Goal: Information Seeking & Learning: Learn about a topic

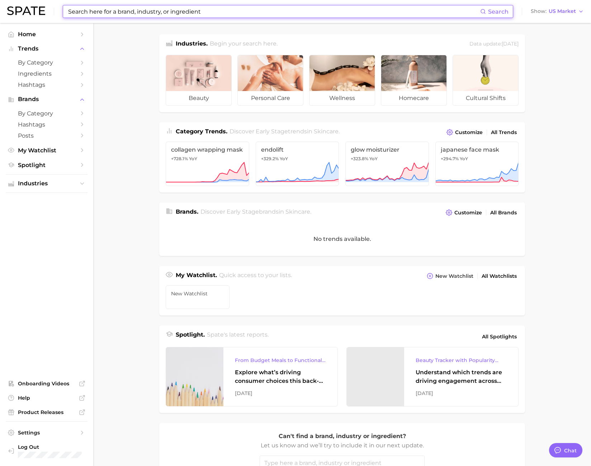
click at [150, 14] on input at bounding box center [273, 11] width 413 height 12
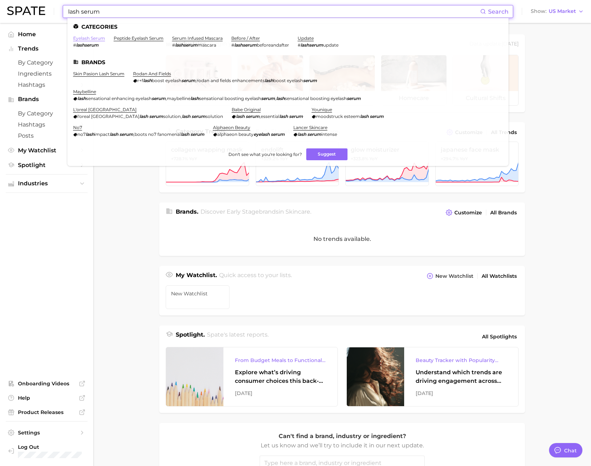
type input "lash serum"
click at [99, 36] on link "eyelash serum" at bounding box center [89, 38] width 32 height 5
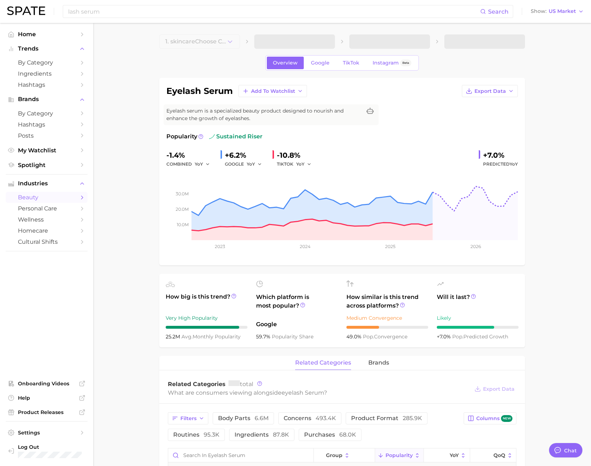
type textarea "x"
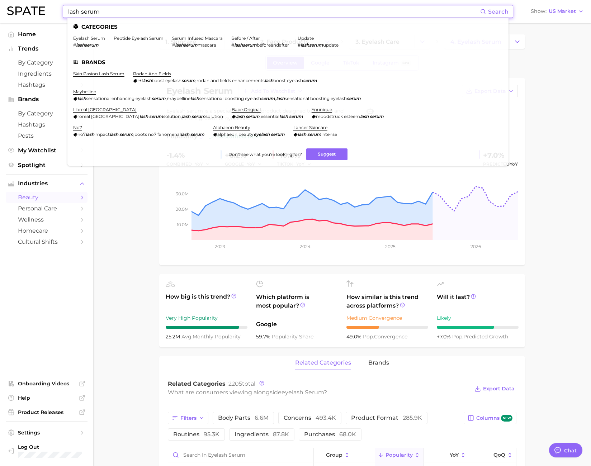
click at [109, 11] on input "lash serum" at bounding box center [273, 11] width 413 height 12
click at [128, 39] on link "peptide eyelash serum" at bounding box center [139, 38] width 50 height 5
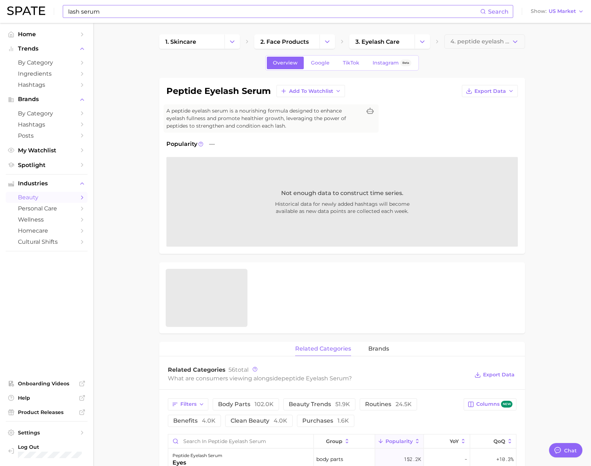
click at [118, 10] on input "lash serum" at bounding box center [273, 11] width 413 height 12
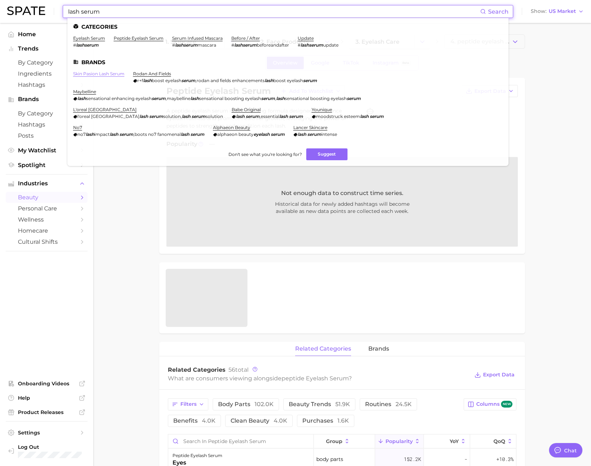
click at [107, 76] on link "skin pasion lash serum" at bounding box center [98, 73] width 51 height 5
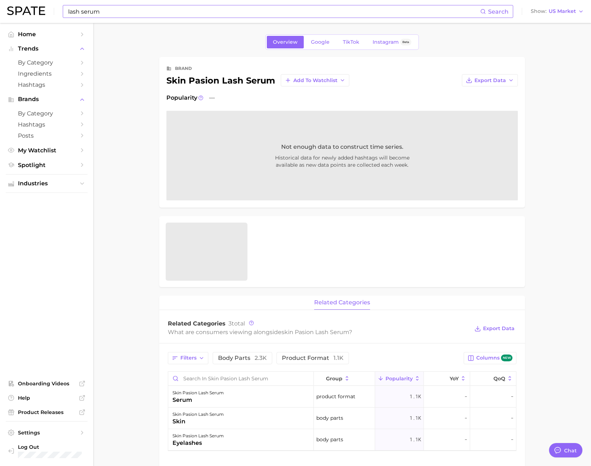
click at [114, 13] on input "lash serum" at bounding box center [273, 11] width 413 height 12
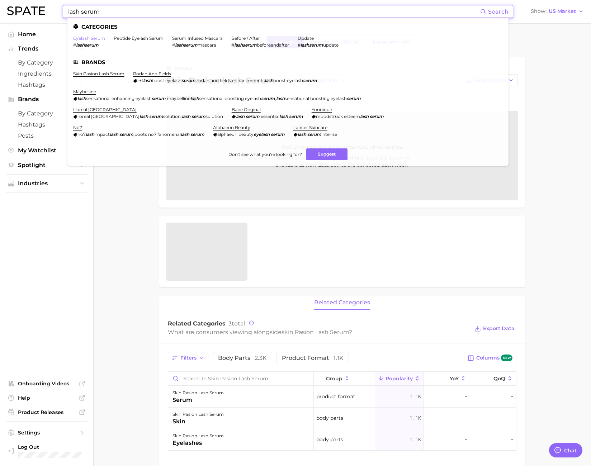
click at [91, 38] on link "eyelash serum" at bounding box center [89, 38] width 32 height 5
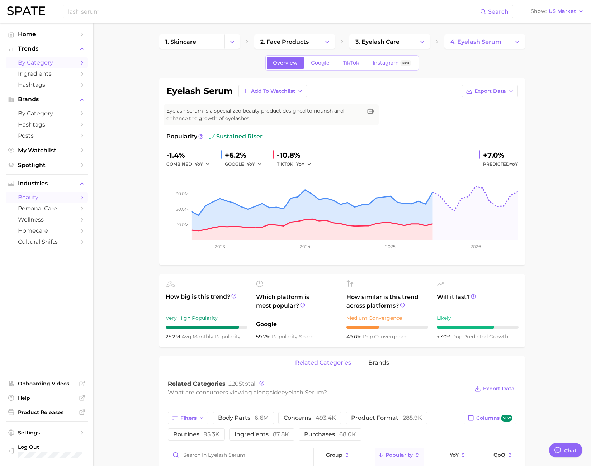
click at [45, 63] on span "by Category" at bounding box center [46, 62] width 57 height 7
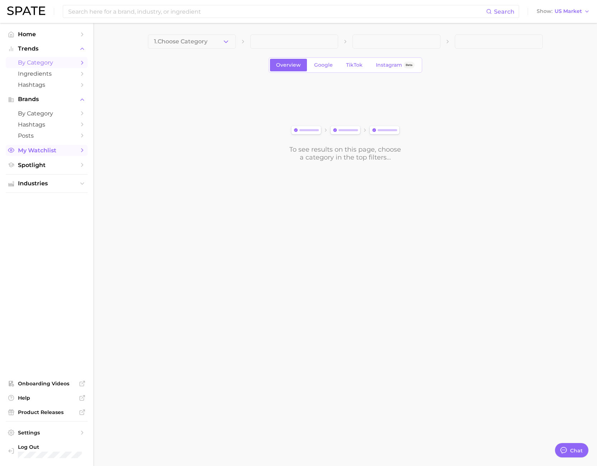
click at [46, 153] on span "My Watchlist" at bounding box center [46, 150] width 57 height 7
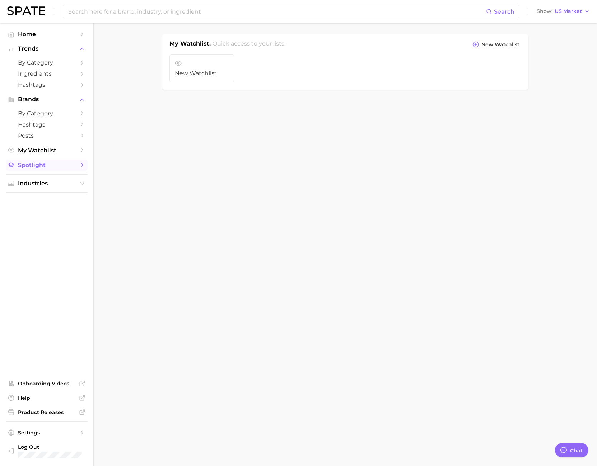
click at [43, 163] on span "Spotlight" at bounding box center [46, 165] width 57 height 7
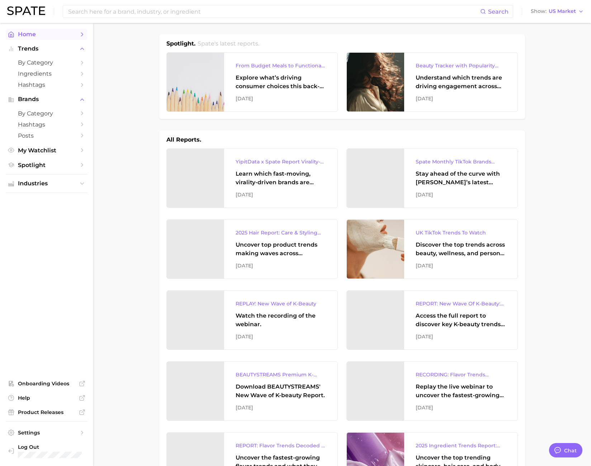
click at [32, 34] on span "Home" at bounding box center [46, 34] width 57 height 7
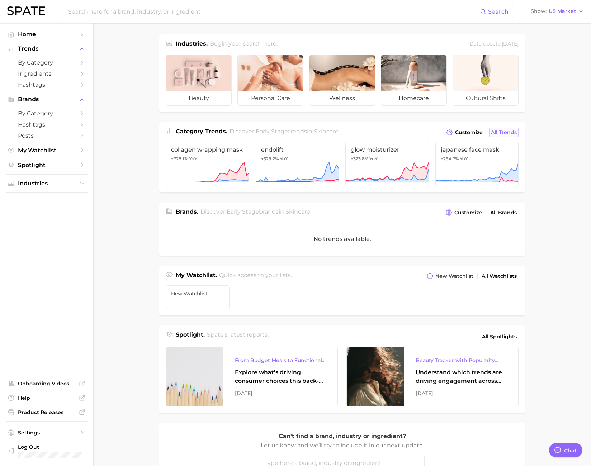
click at [505, 135] on span "All Trends" at bounding box center [504, 133] width 26 height 6
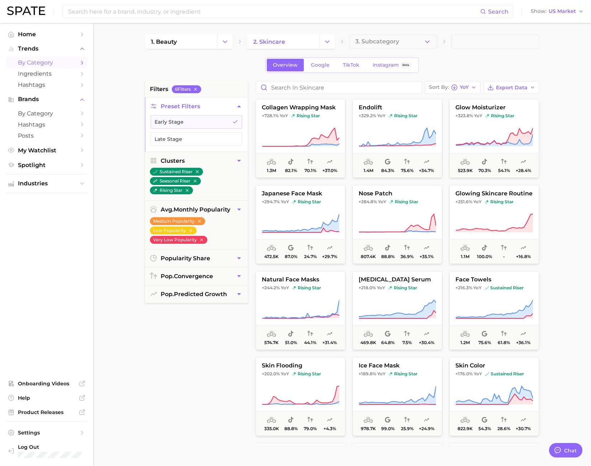
click at [325, 41] on icon "Change Category" at bounding box center [328, 42] width 8 height 8
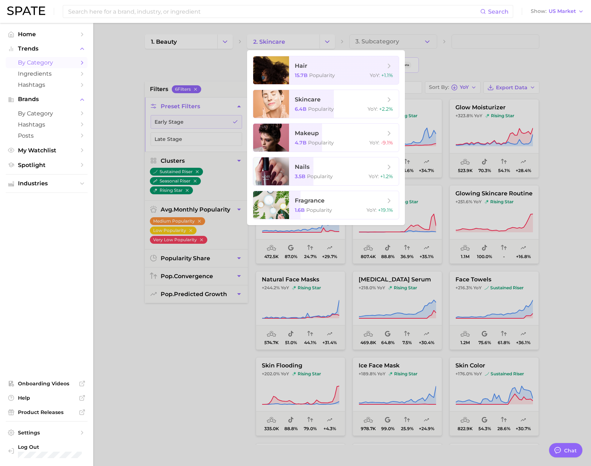
click at [316, 41] on div at bounding box center [295, 233] width 591 height 466
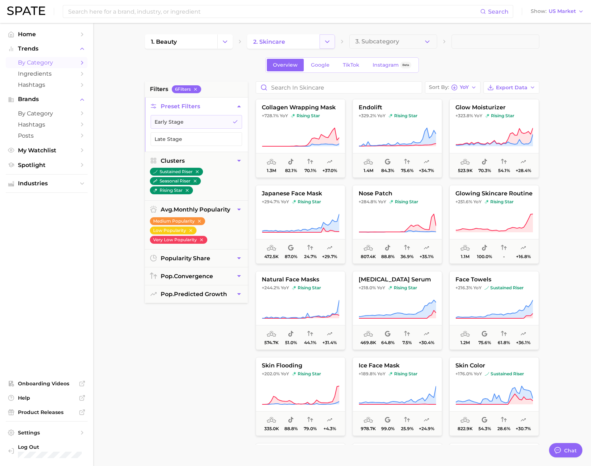
click at [332, 43] on button "Change Category" at bounding box center [327, 41] width 15 height 14
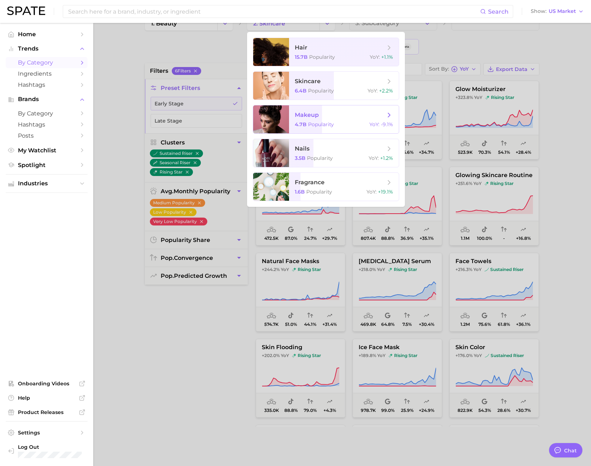
scroll to position [22, 0]
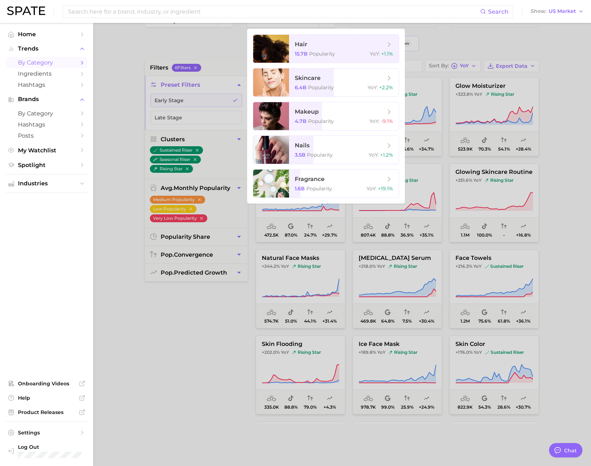
click at [114, 266] on div at bounding box center [295, 233] width 591 height 466
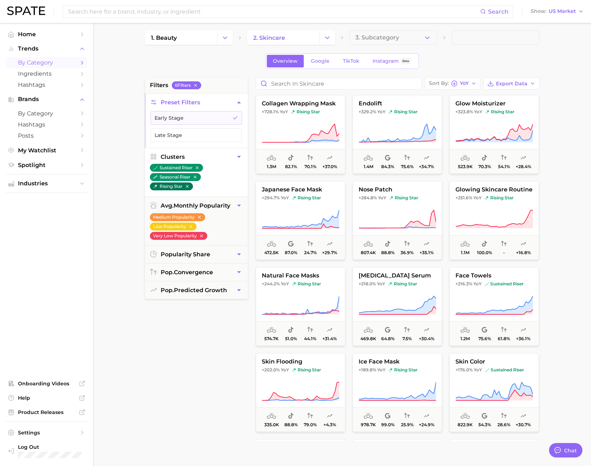
scroll to position [0, 0]
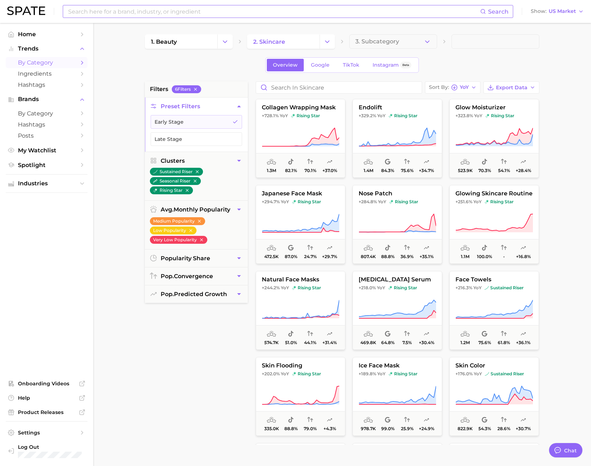
click at [89, 11] on input at bounding box center [273, 11] width 413 height 12
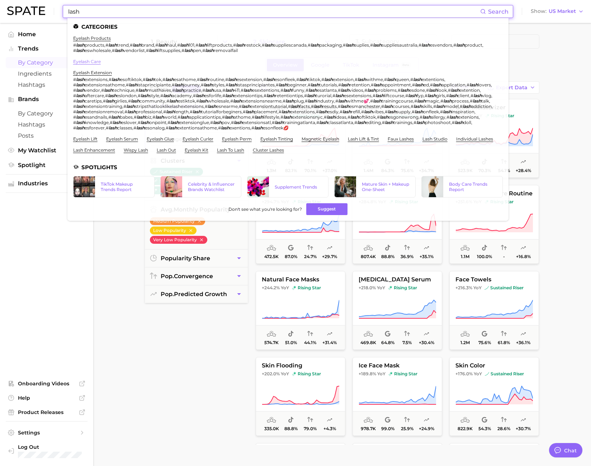
type input "lash"
click at [94, 63] on link "eyelash care" at bounding box center [87, 61] width 28 height 5
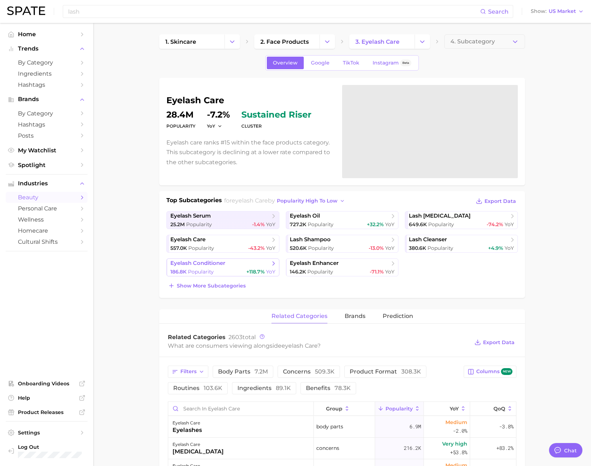
click at [218, 265] on span "eyelash conditioner" at bounding box center [197, 263] width 55 height 7
